Goal: Information Seeking & Learning: Learn about a topic

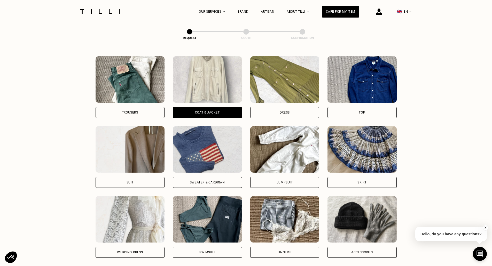
scroll to position [243, 0]
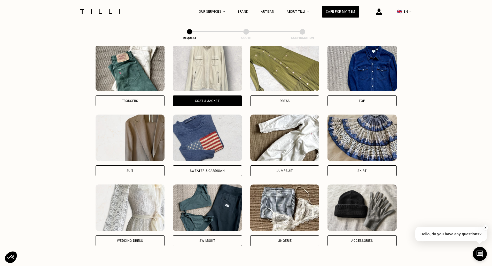
click at [209, 103] on div "Coat & Jacket" at bounding box center [207, 100] width 25 height 3
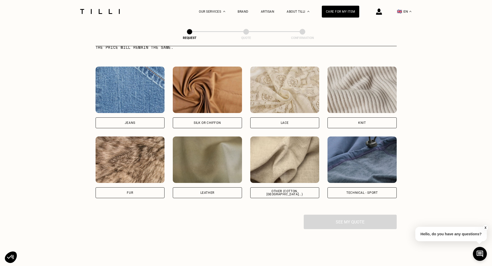
scroll to position [527, 0]
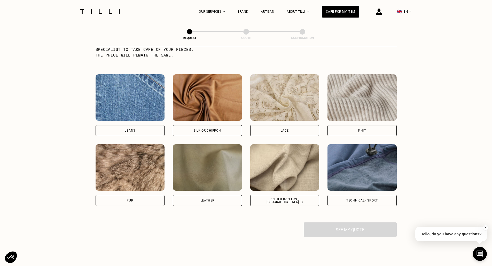
click at [267, 171] on img at bounding box center [284, 167] width 69 height 46
select select "FR"
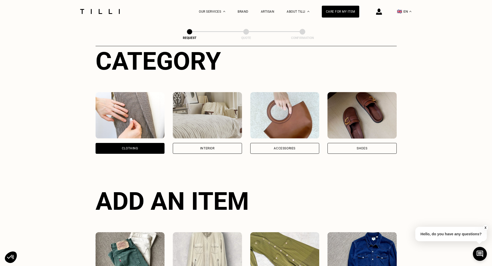
scroll to position [0, 0]
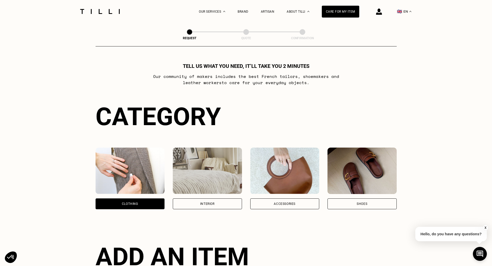
click at [135, 204] on div "Clothing" at bounding box center [130, 203] width 16 height 3
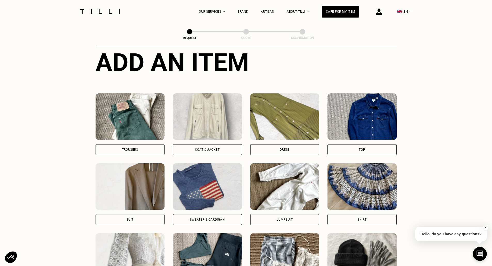
scroll to position [195, 0]
click at [210, 45] on link "Sewing" at bounding box center [209, 42] width 12 height 5
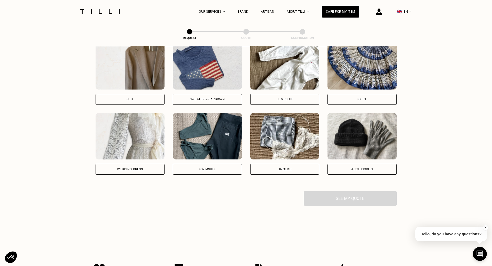
scroll to position [0, 0]
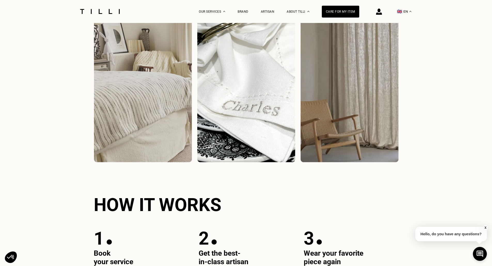
scroll to position [671, 0]
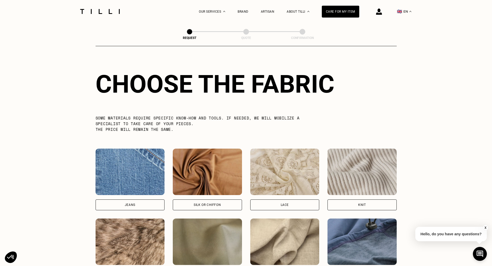
scroll to position [450, 0]
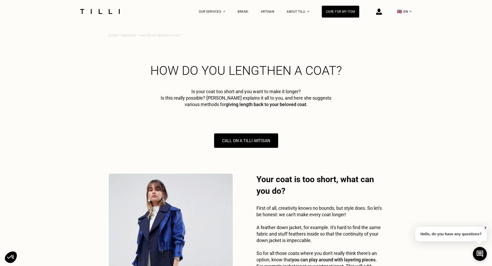
scroll to position [1084, 0]
